Goal: Task Accomplishment & Management: Manage account settings

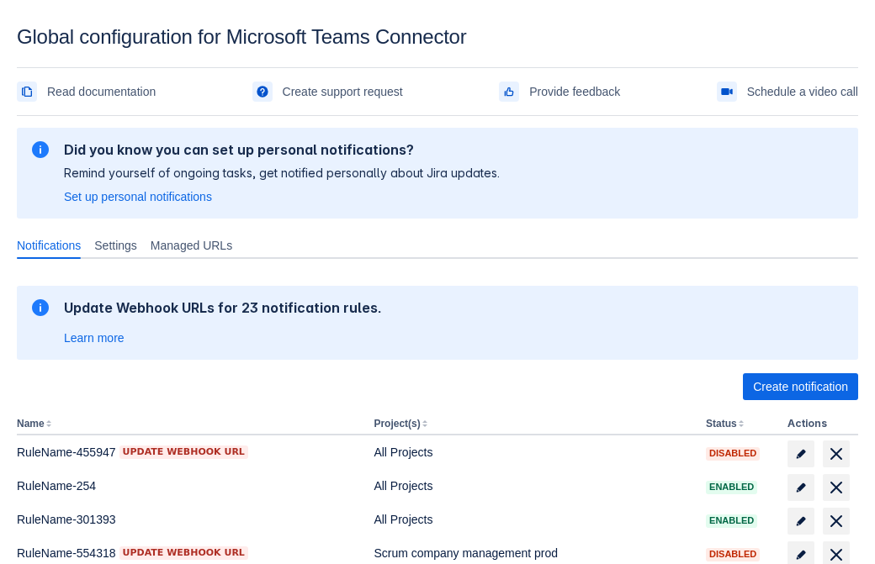
click at [800, 387] on span "Create notification" at bounding box center [800, 386] width 95 height 27
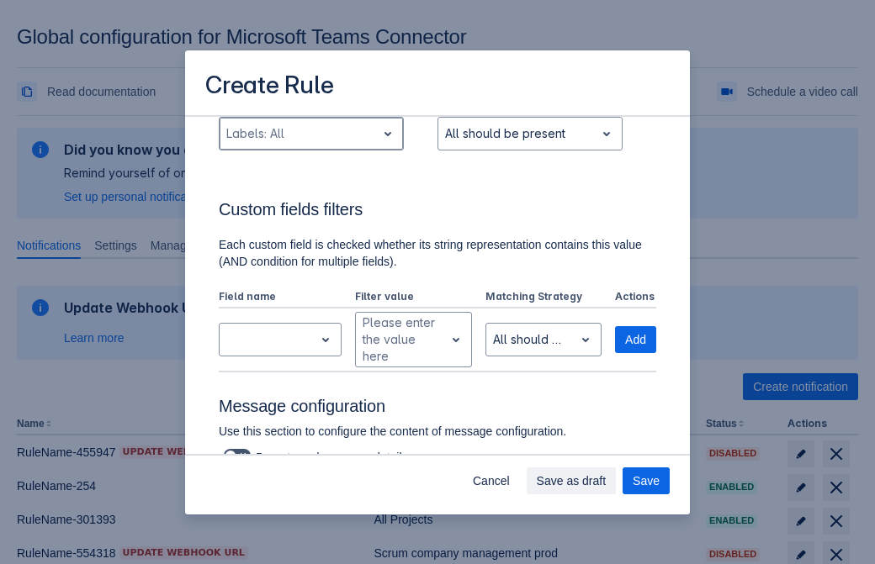
click at [310, 144] on div "Scrollable content" at bounding box center [297, 134] width 143 height 20
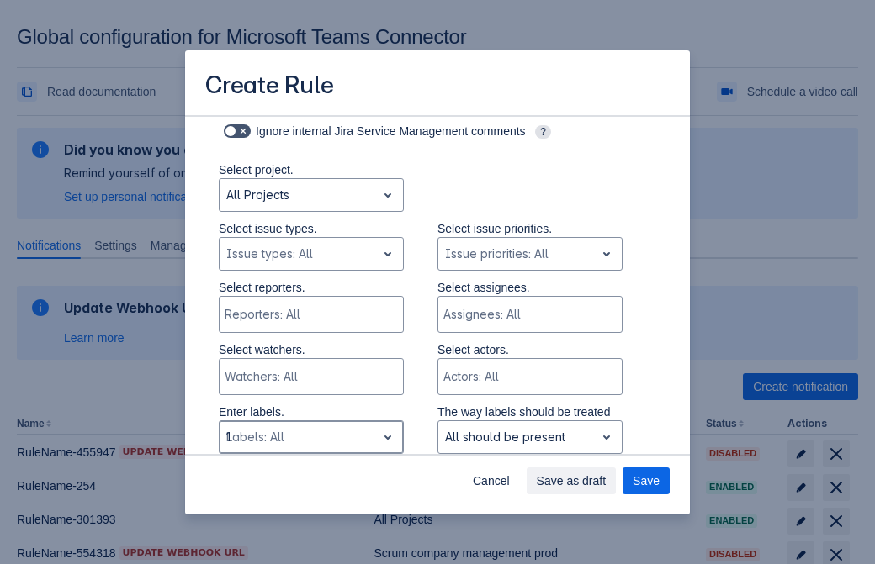
type input "162605_label"
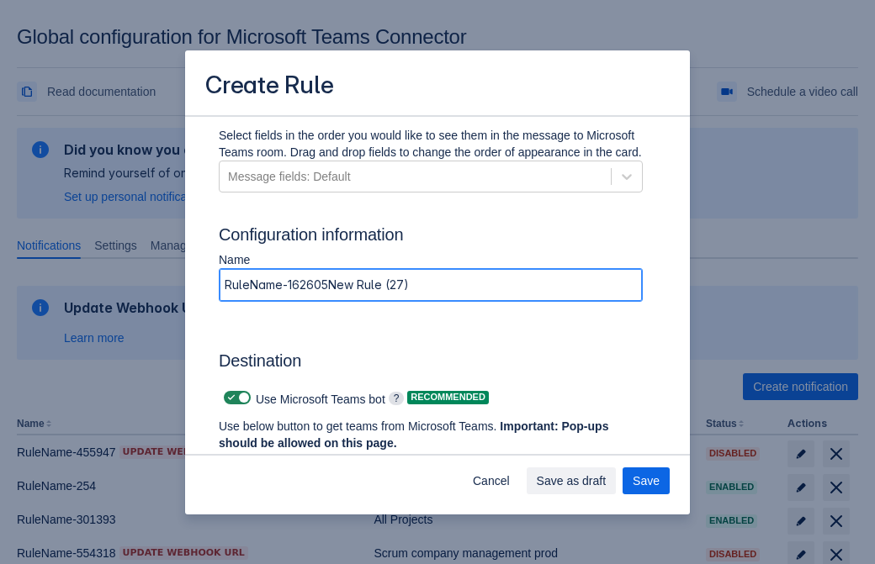
type input "RuleName-162605New Rule (27)"
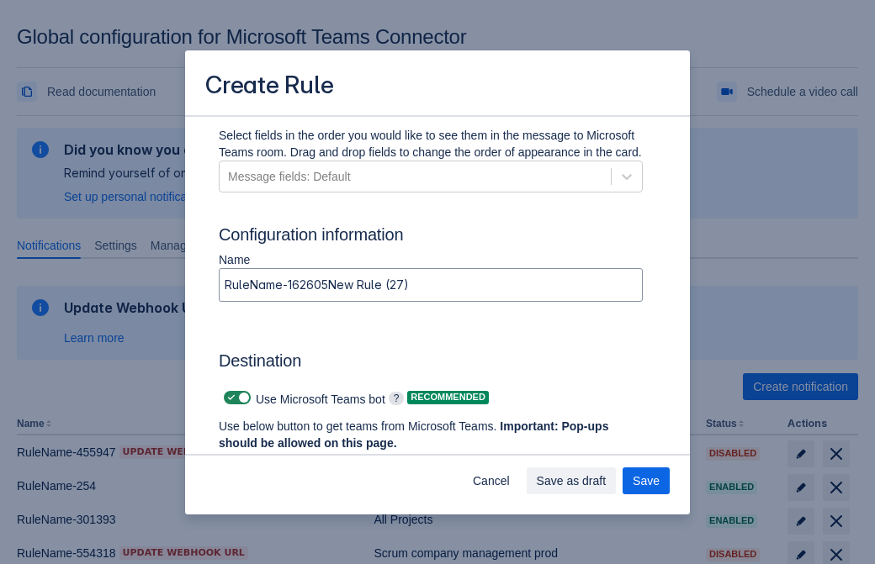
click at [229, 398] on span "Scrollable content" at bounding box center [231, 397] width 13 height 13
click at [229, 398] on input "Scrollable content" at bounding box center [229, 398] width 11 height 11
checkbox input "false"
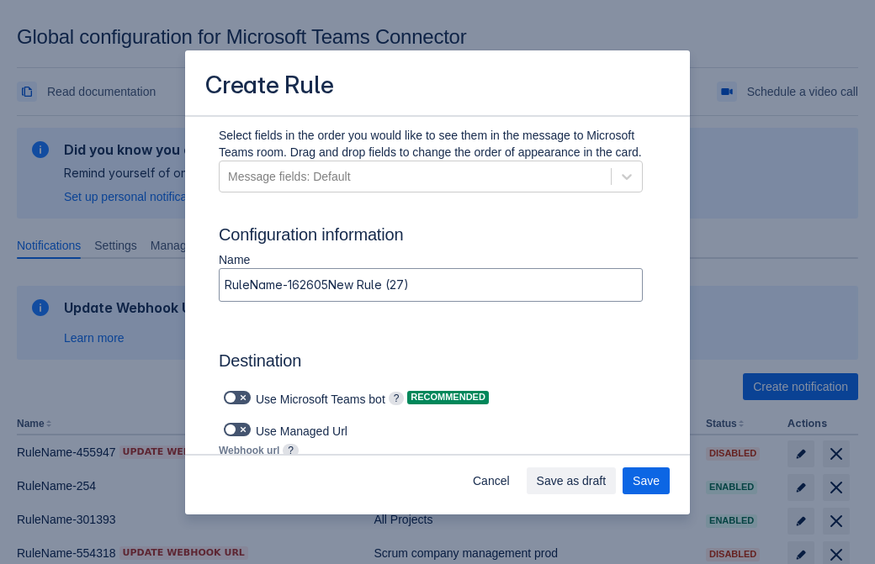
type input "https://prod-74.westus.logic.azure.com:443/workflows/f11e74d8c9ca438c8769757d73…"
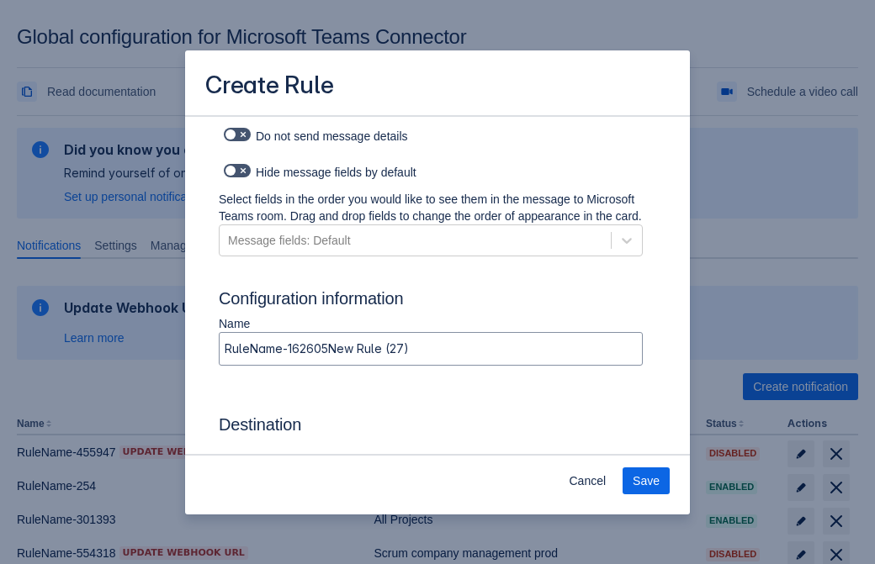
click at [646, 481] on span "Save" at bounding box center [645, 481] width 27 height 27
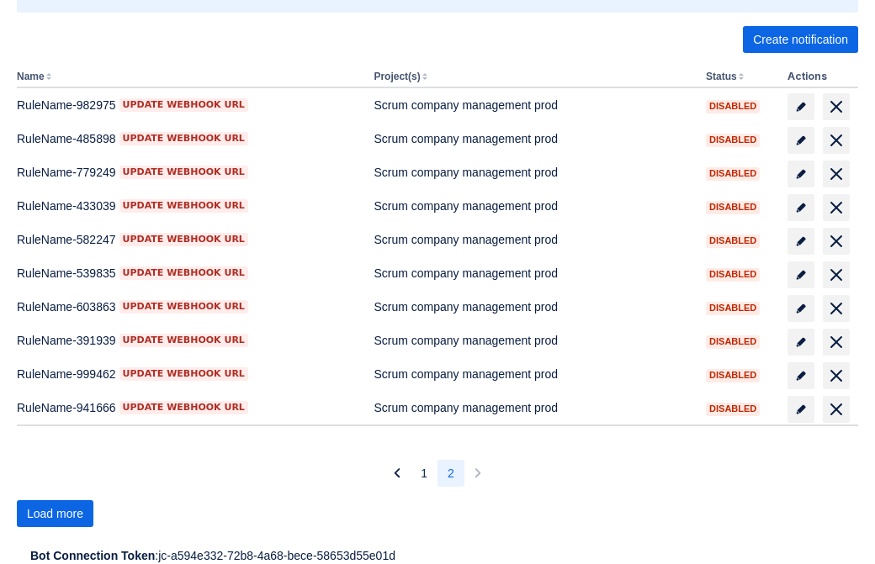
click at [55, 514] on span "Load more" at bounding box center [55, 513] width 56 height 27
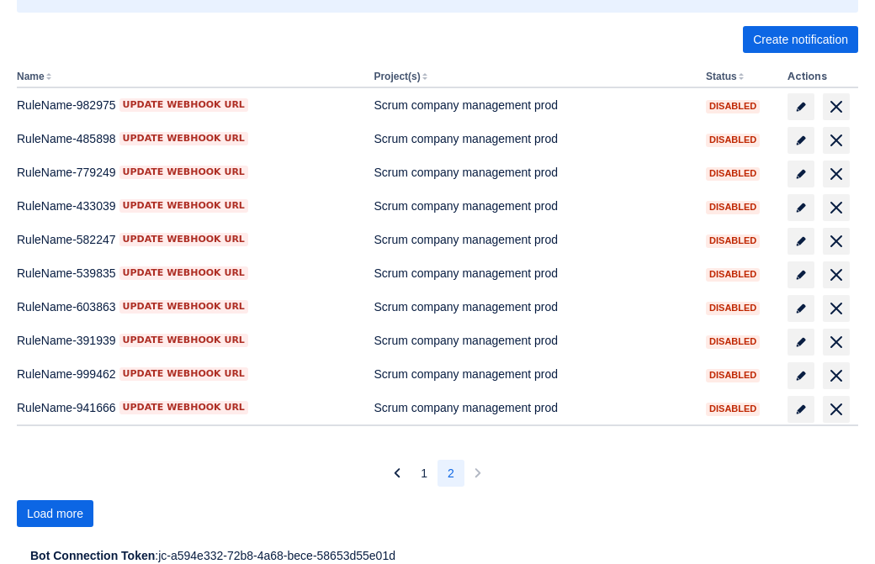
click at [55, 514] on span "Load more" at bounding box center [55, 513] width 56 height 27
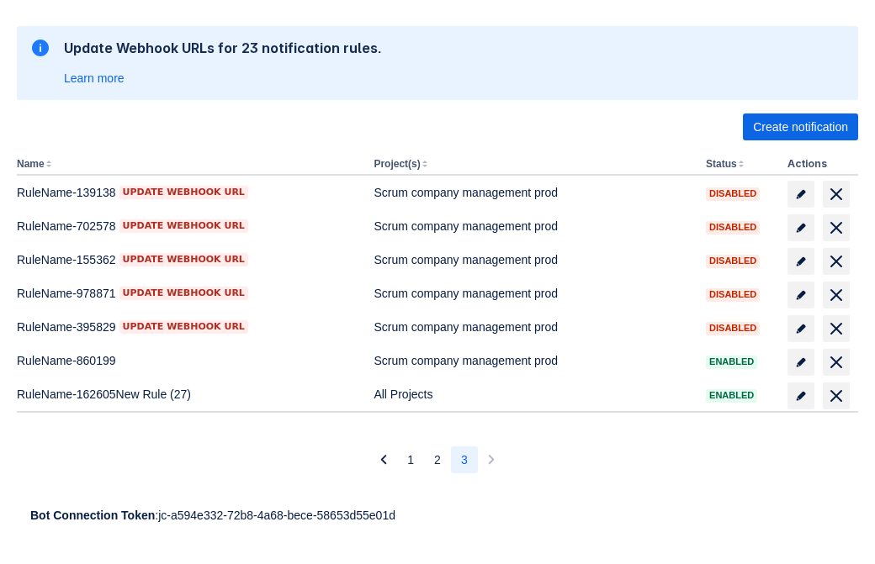
click at [835, 396] on span "delete" at bounding box center [836, 396] width 20 height 20
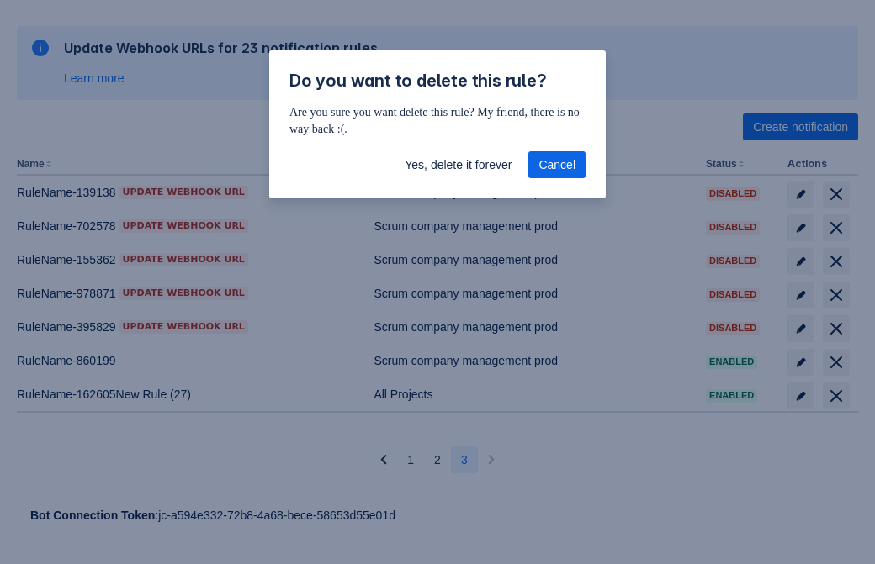
click at [457, 165] on span "Yes, delete it forever" at bounding box center [458, 164] width 107 height 27
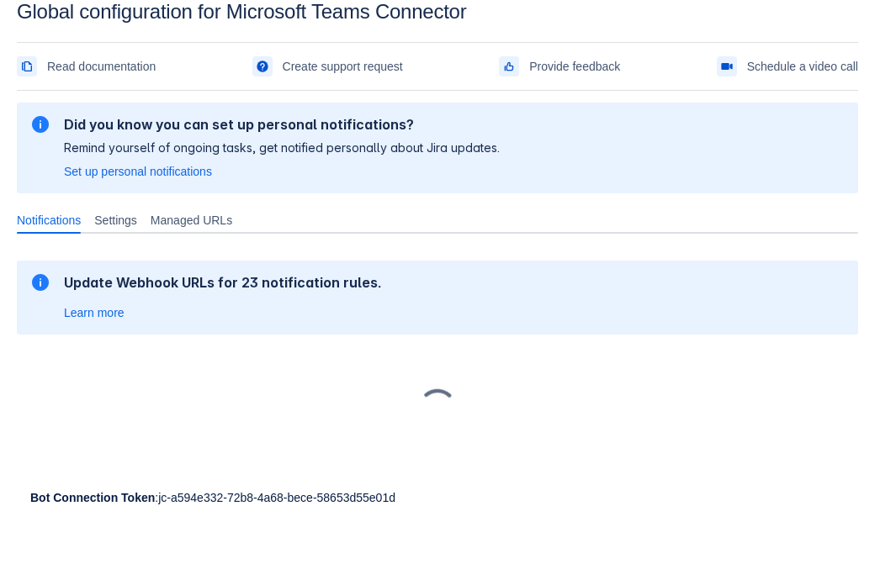
scroll to position [25, 0]
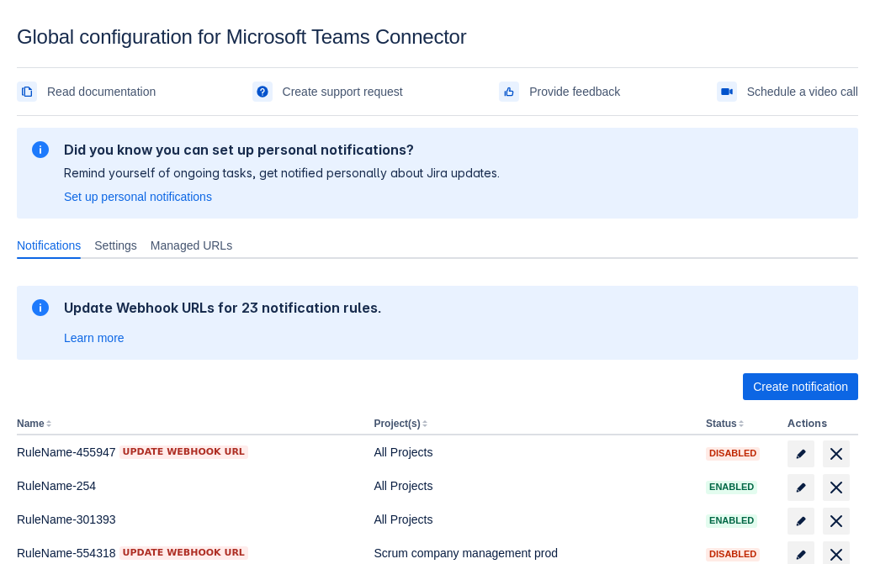
click at [800, 387] on span "Create notification" at bounding box center [800, 386] width 95 height 27
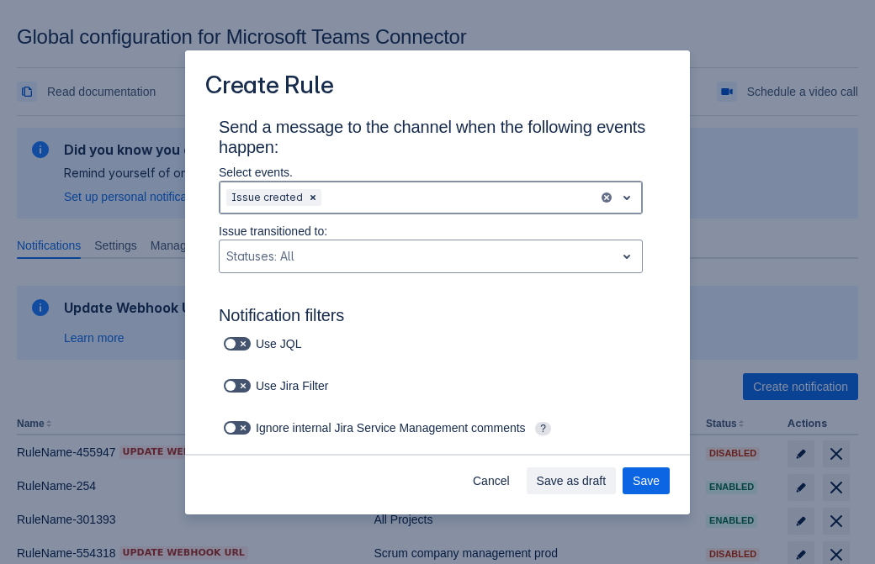
click at [431, 198] on div "Scrollable content" at bounding box center [458, 198] width 267 height 20
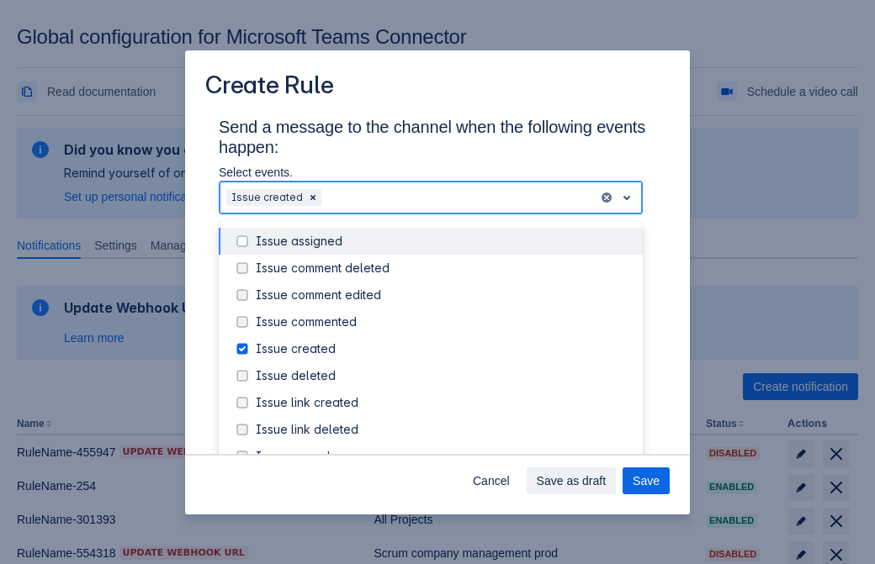
click at [444, 349] on div "Issue created" at bounding box center [444, 349] width 377 height 17
click at [444, 502] on div "Issue updated" at bounding box center [444, 510] width 377 height 17
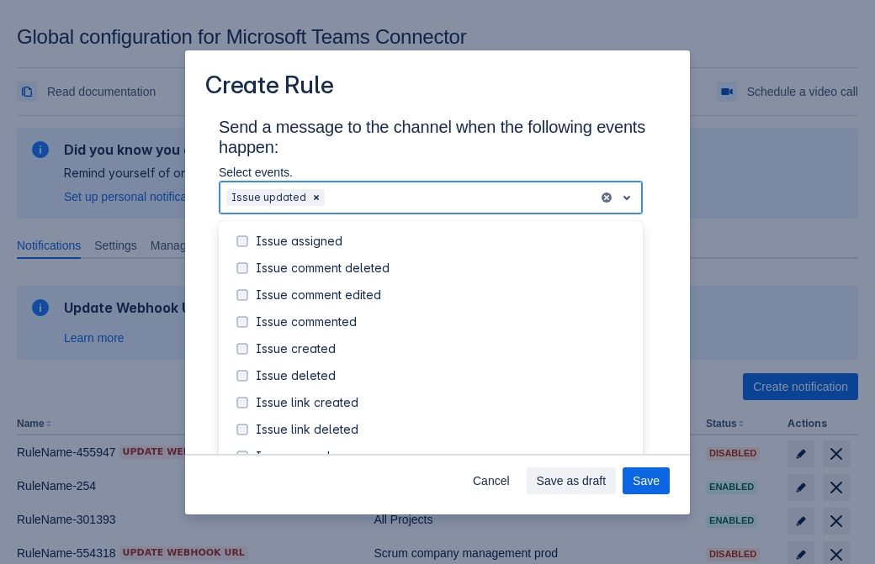
scroll to position [163, 0]
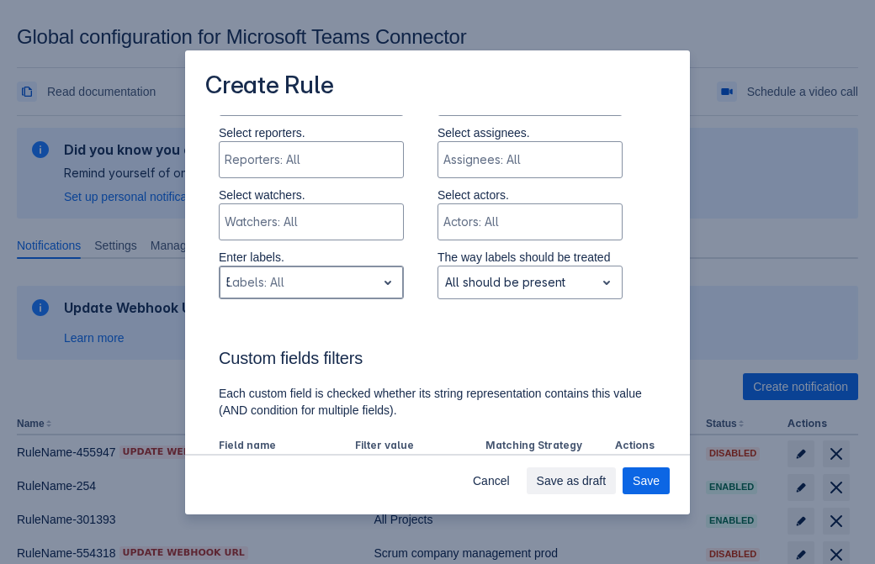
type input "588734_label"
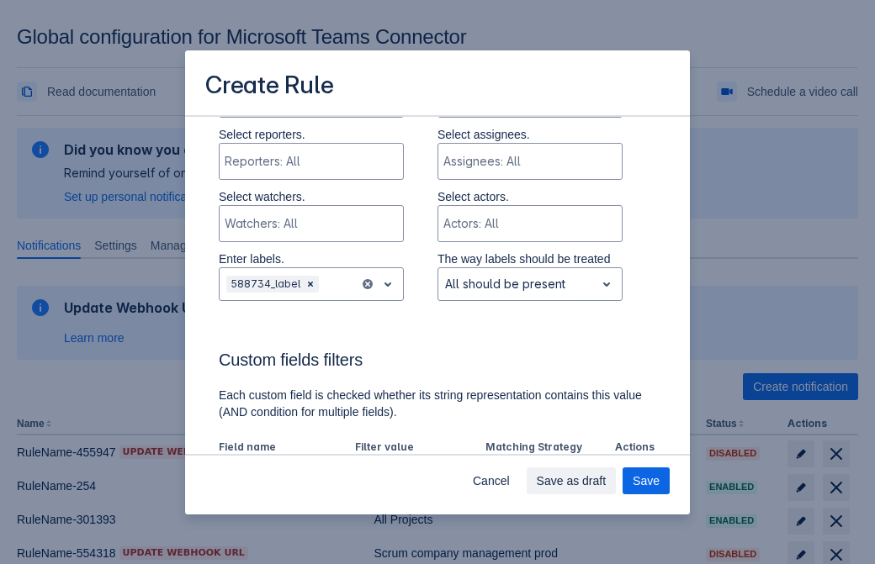
scroll to position [987, 0]
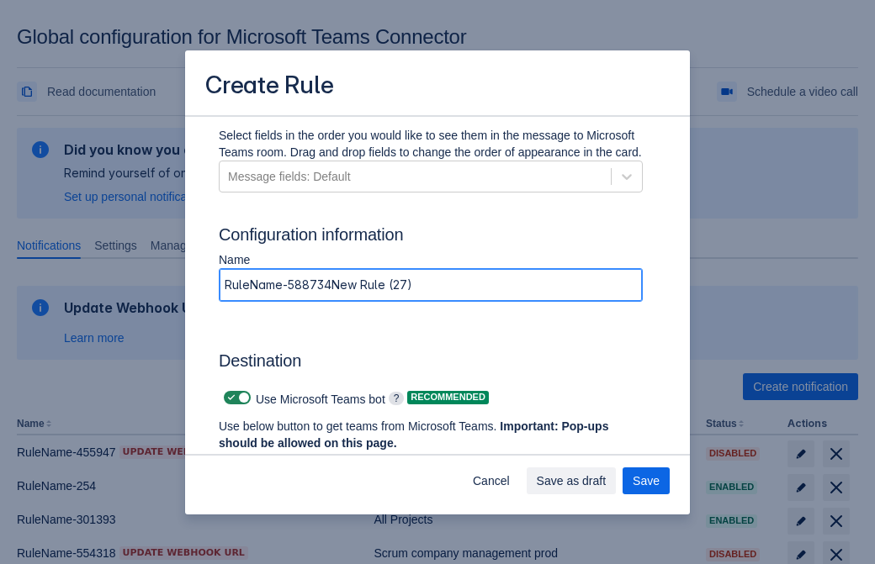
type input "RuleName-588734New Rule (27)"
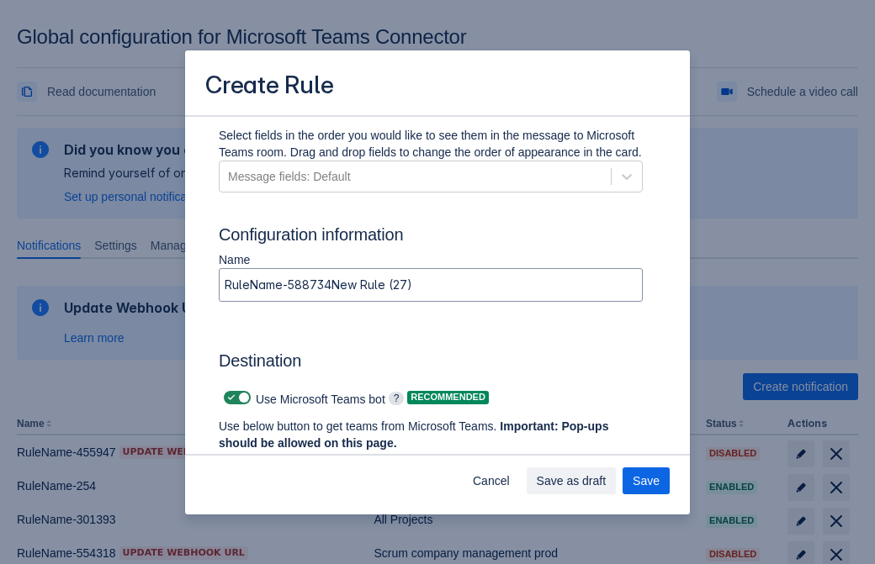
click at [229, 398] on span "Scrollable content" at bounding box center [231, 397] width 13 height 13
click at [229, 398] on input "Scrollable content" at bounding box center [229, 398] width 11 height 11
checkbox input "false"
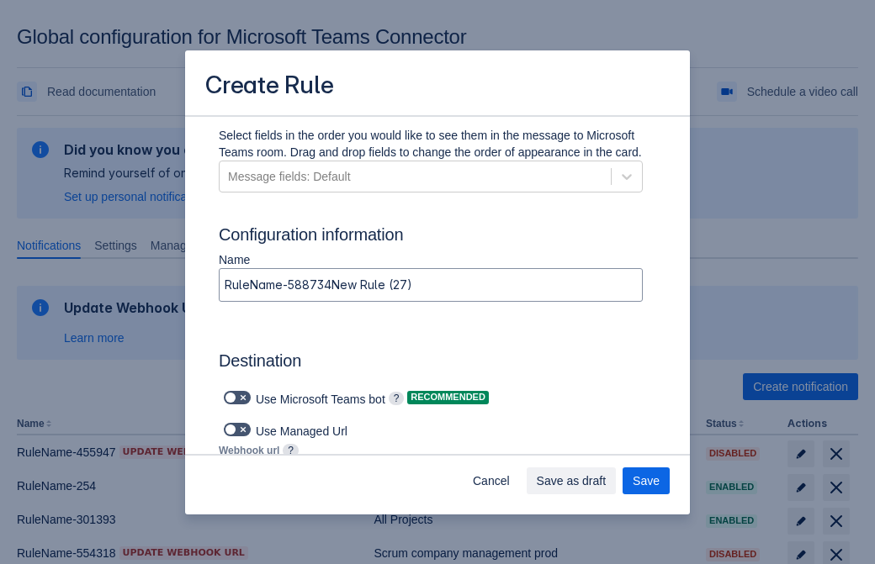
type input "https://prod-34.westus.logic.azure.com:443/workflows/b225ecea21af403f967199aab2…"
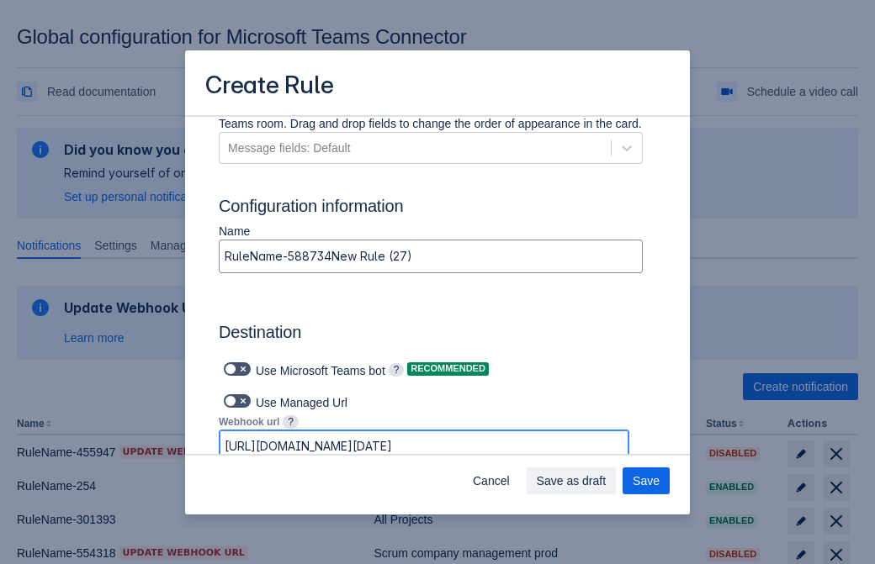
click at [606, 481] on span "Save as draft" at bounding box center [572, 481] width 70 height 27
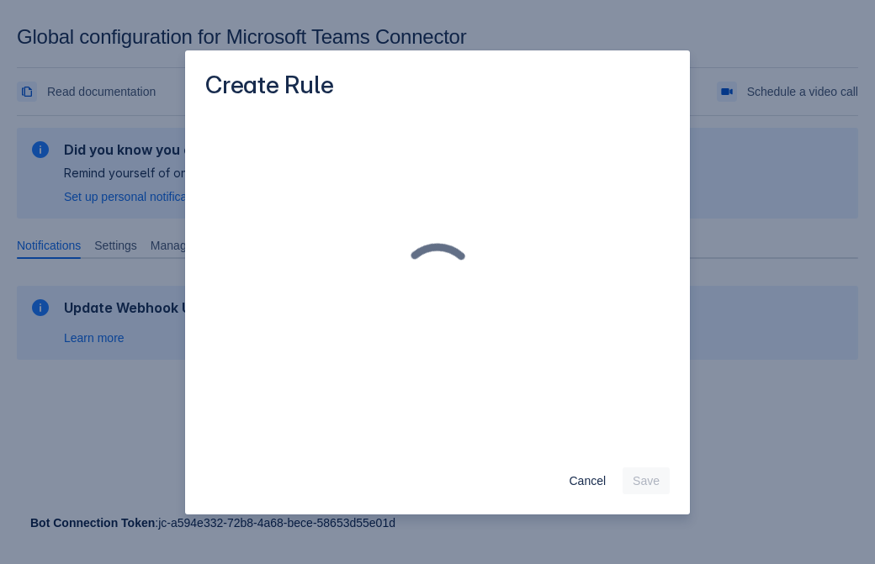
scroll to position [0, 0]
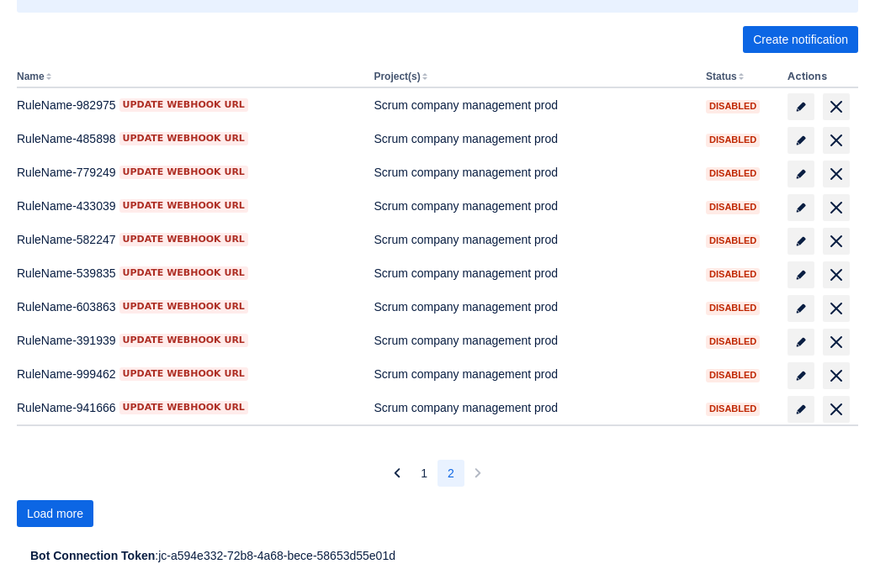
click at [55, 514] on span "Load more" at bounding box center [55, 513] width 56 height 27
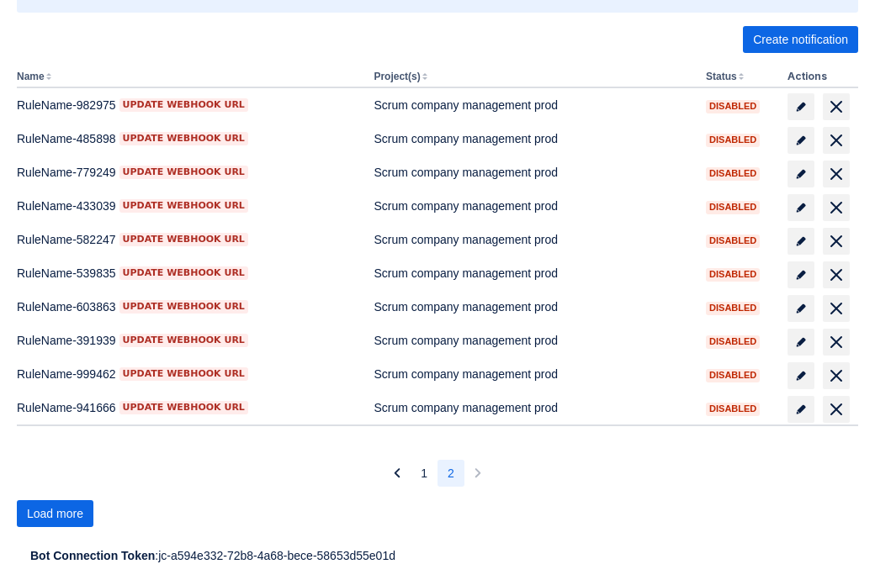
click at [55, 514] on span "Load more" at bounding box center [55, 513] width 56 height 27
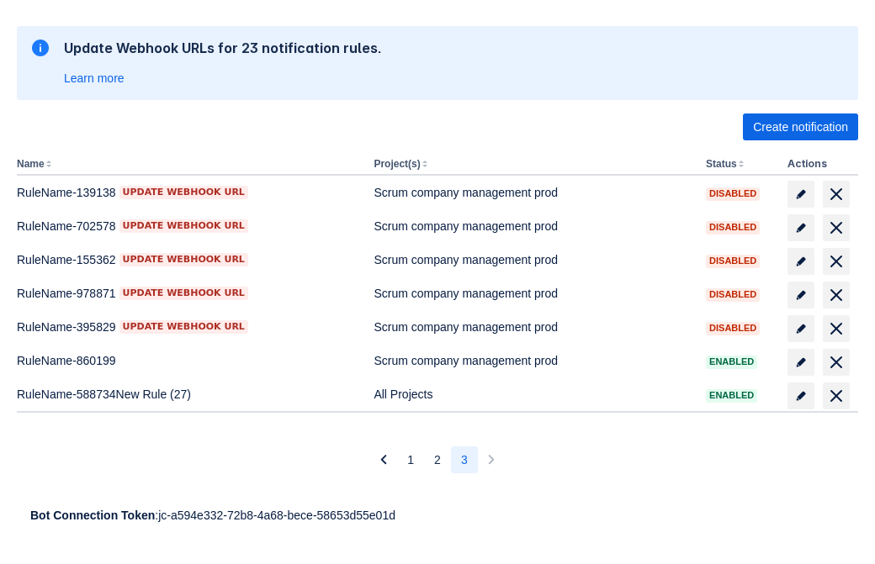
scroll to position [260, 0]
click at [835, 396] on span "delete" at bounding box center [836, 396] width 20 height 20
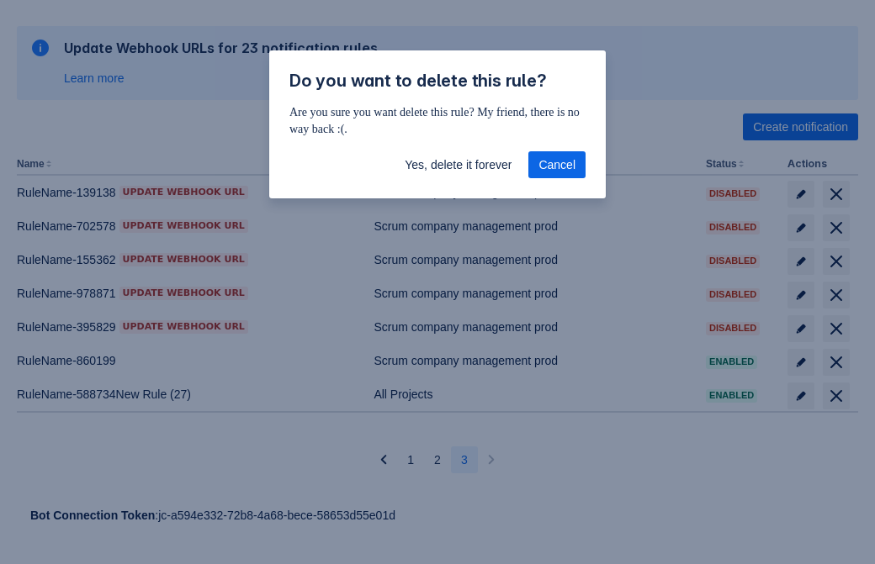
click at [457, 165] on span "Yes, delete it forever" at bounding box center [458, 164] width 107 height 27
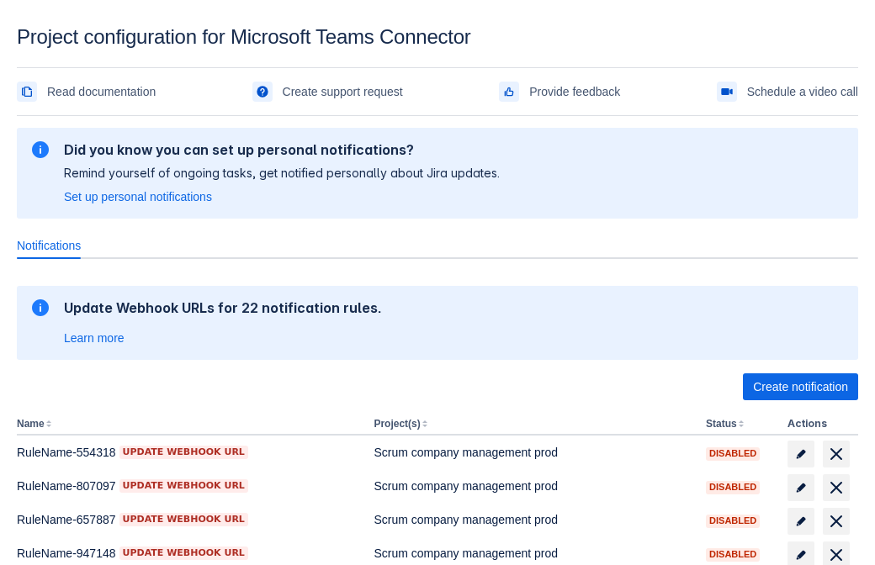
click at [800, 387] on span "Create notification" at bounding box center [800, 386] width 95 height 27
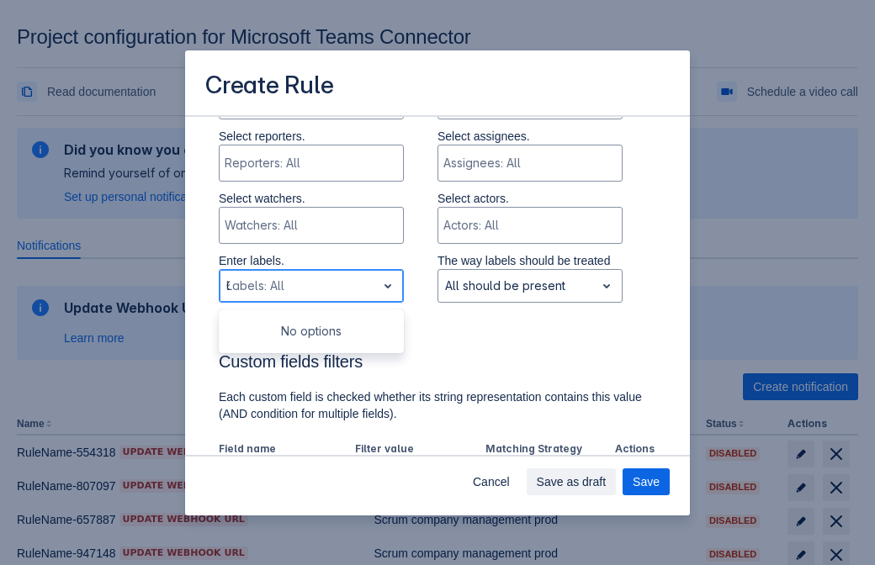
type input "616000_label"
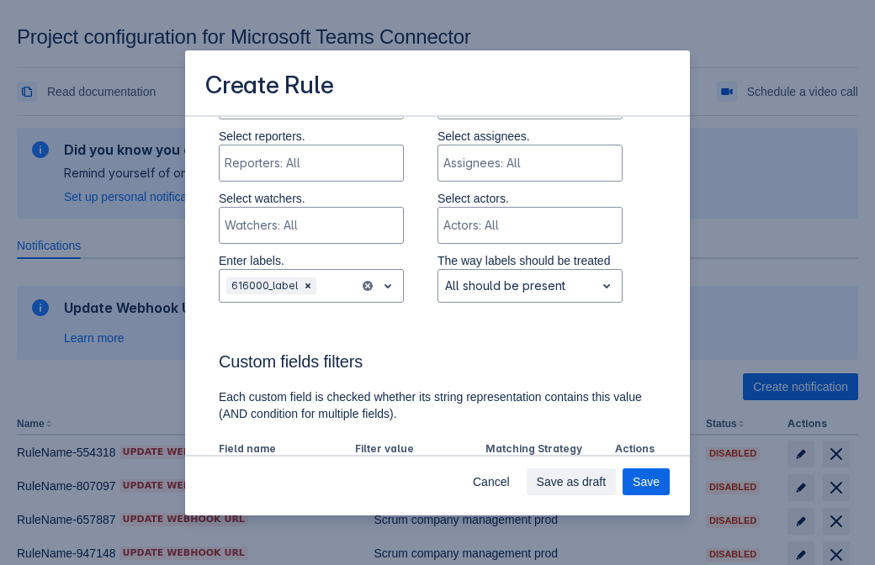
scroll to position [928, 0]
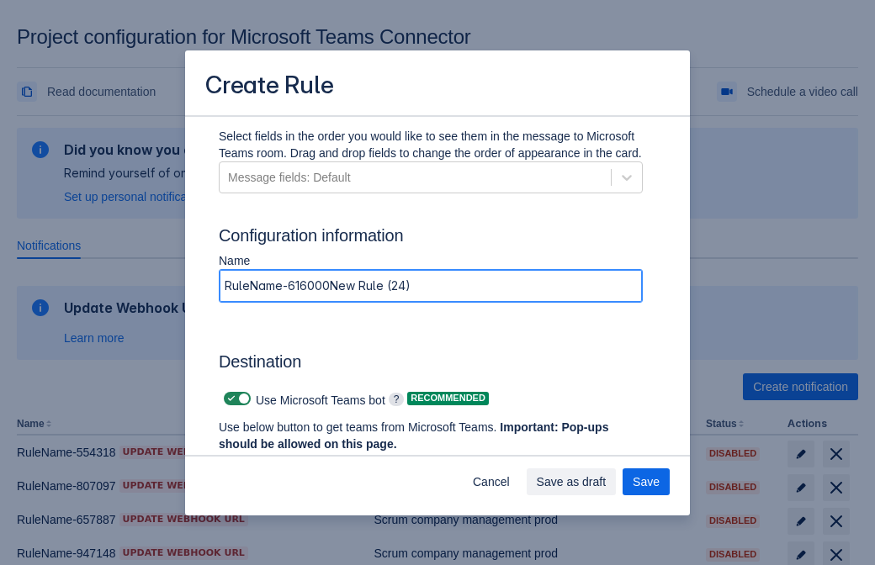
type input "RuleName-616000New Rule (24)"
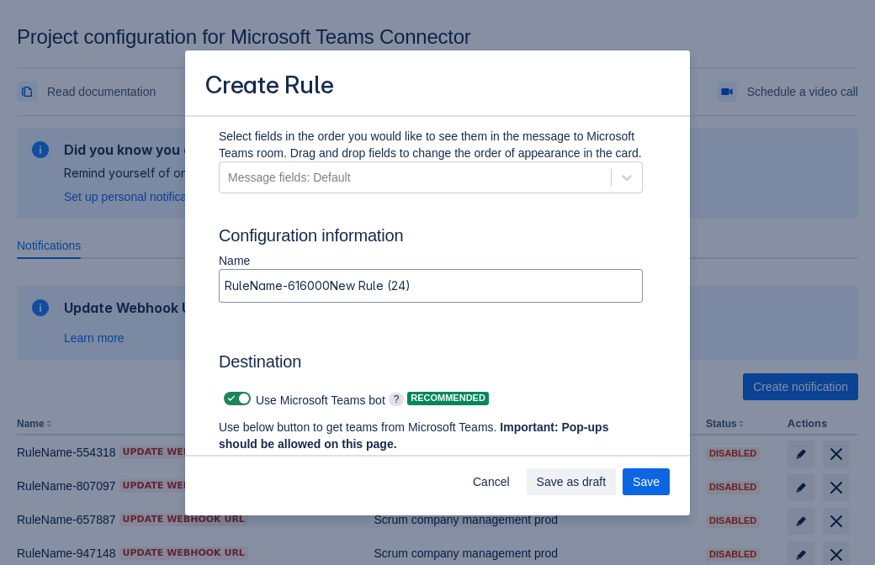
click at [229, 399] on span at bounding box center [231, 398] width 13 height 13
click at [229, 399] on input "checkbox" at bounding box center [229, 399] width 11 height 11
checkbox input "false"
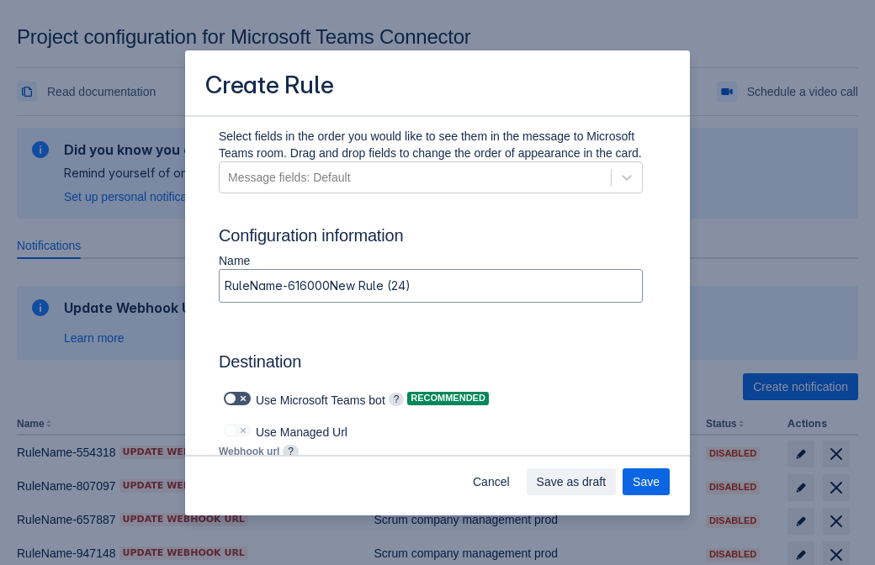
type input "https://prod-66.westus.logic.azure.com:443/workflows/8c648f5704ae4c43ad0e610244…"
click at [606, 482] on span "Save as draft" at bounding box center [572, 481] width 70 height 27
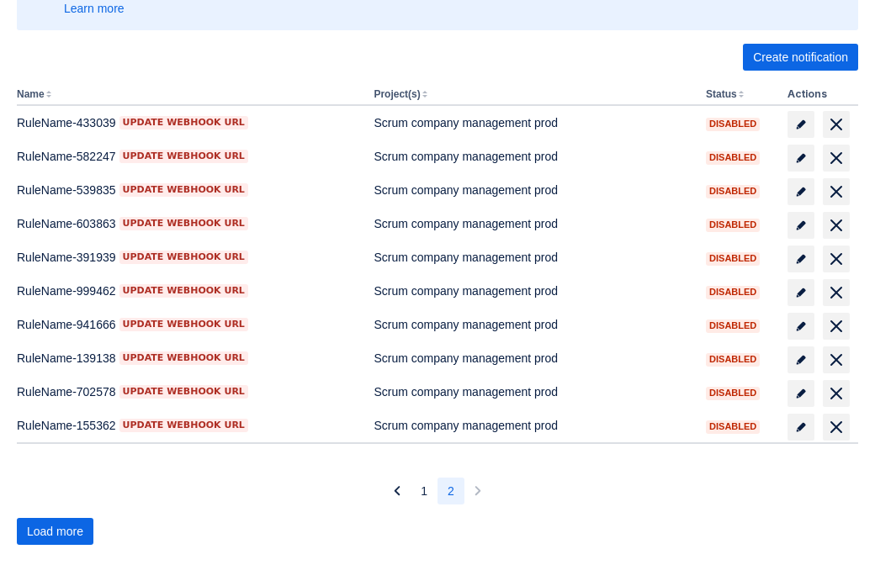
click at [55, 532] on span "Load more" at bounding box center [55, 531] width 56 height 27
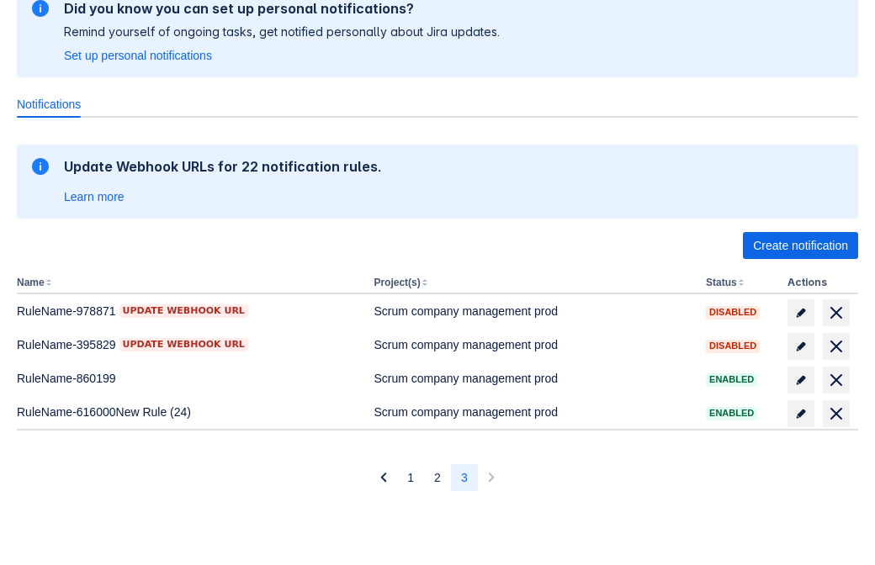
scroll to position [141, 0]
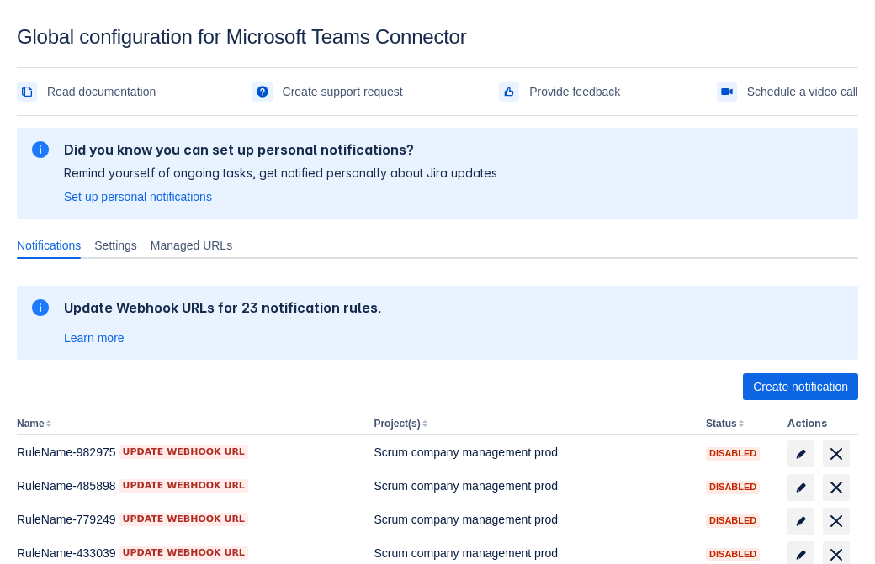
scroll to position [347, 0]
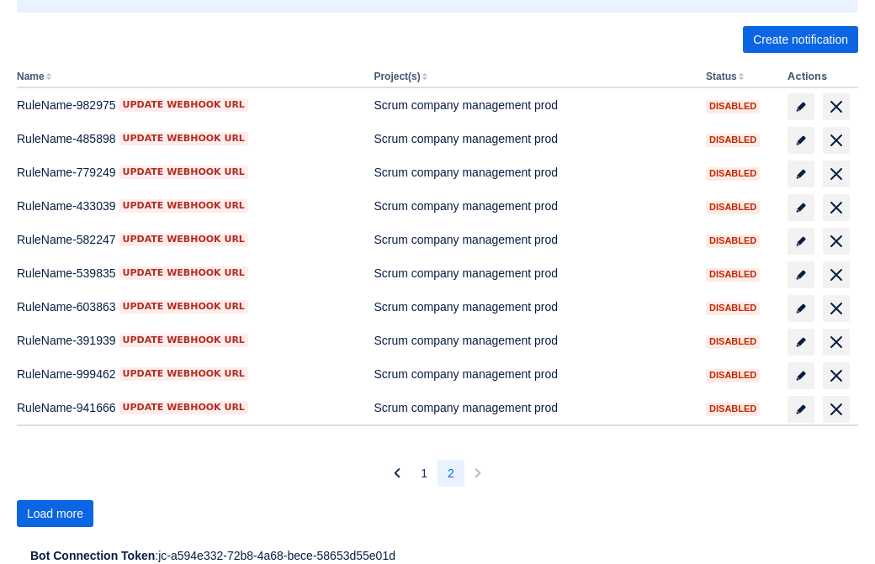
click at [55, 514] on span "Load more" at bounding box center [55, 513] width 56 height 27
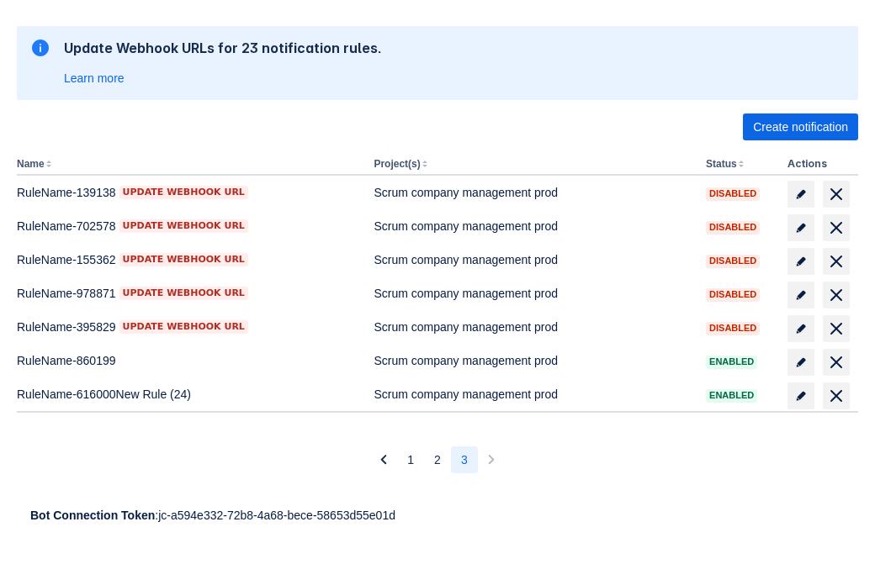
scroll to position [260, 0]
click at [835, 396] on span "delete" at bounding box center [836, 396] width 20 height 20
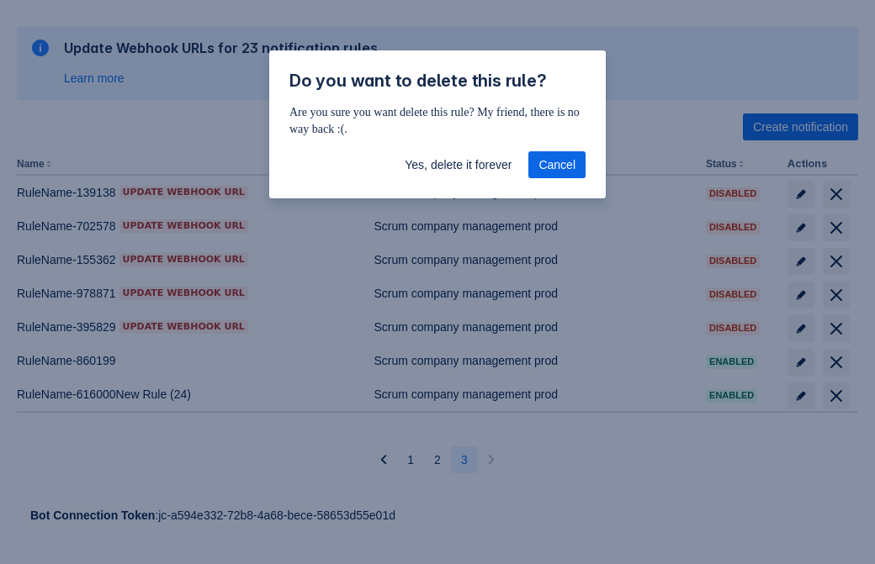
click at [457, 165] on span "Yes, delete it forever" at bounding box center [458, 164] width 107 height 27
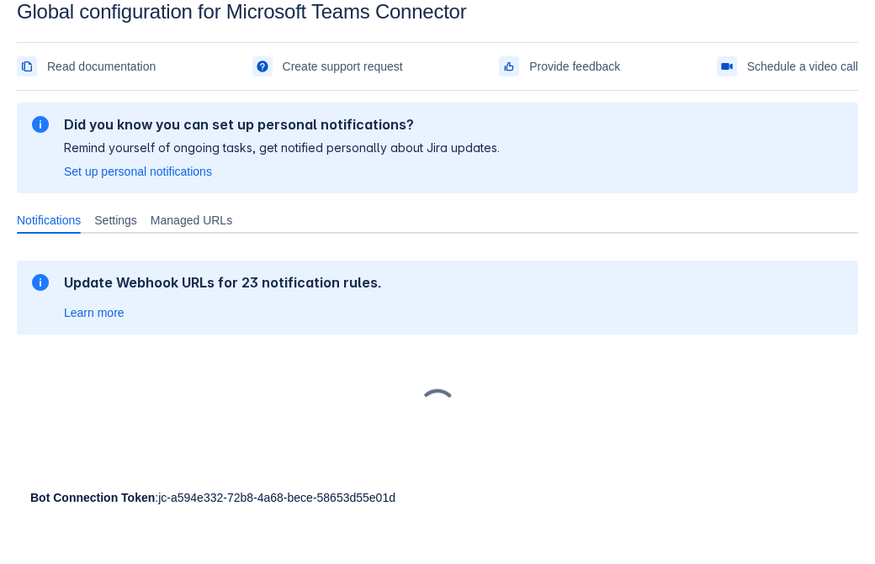
scroll to position [25, 0]
